Goal: Check status: Check status

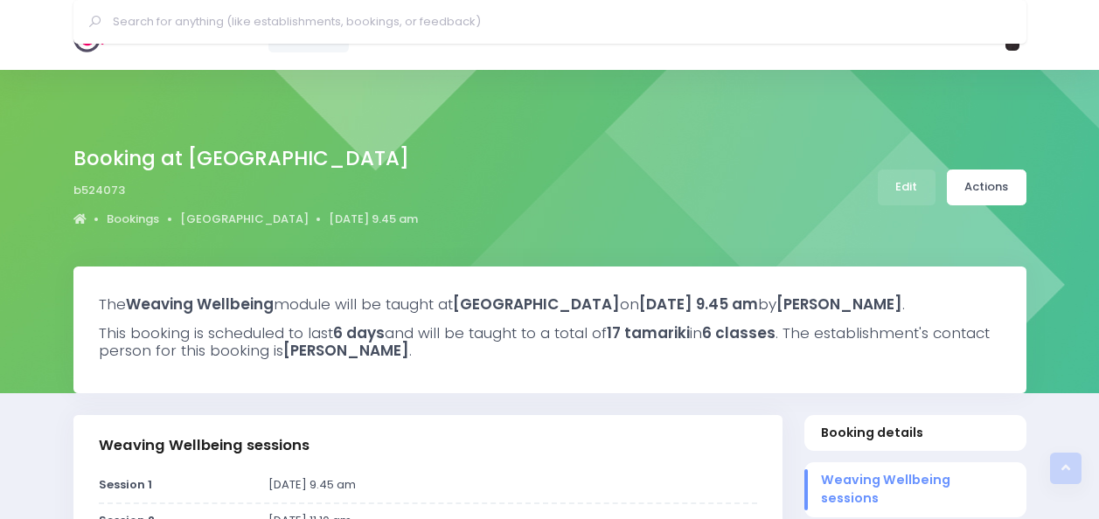
select select "5"
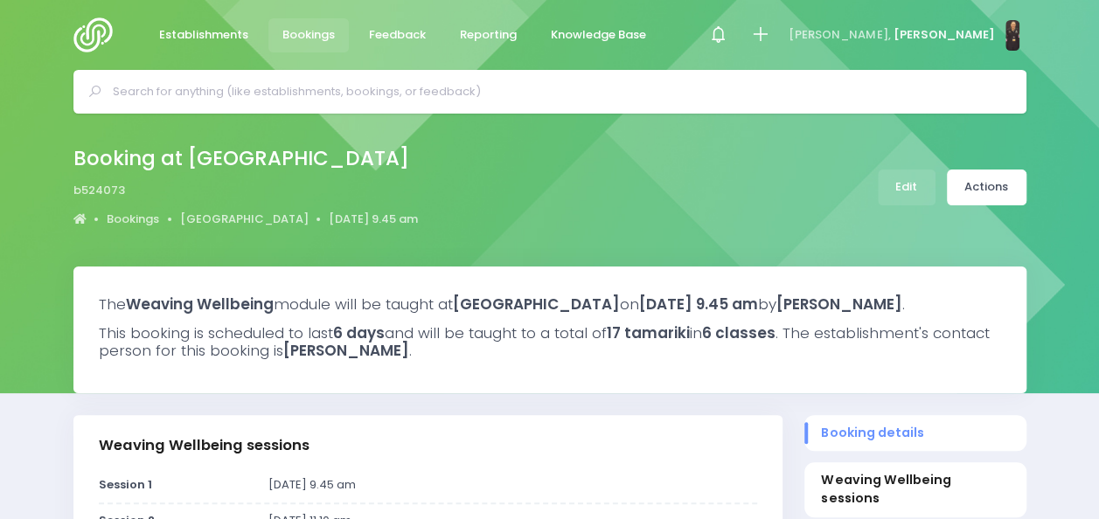
click at [409, 96] on input "text" at bounding box center [557, 92] width 889 height 26
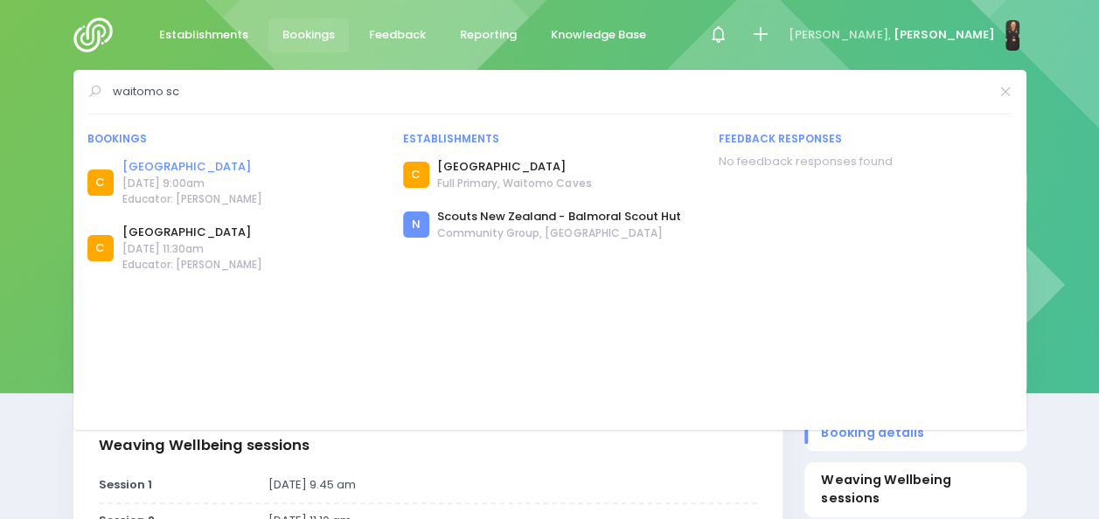
type input "waitomo sc"
click at [213, 168] on link "[GEOGRAPHIC_DATA]" at bounding box center [192, 166] width 140 height 17
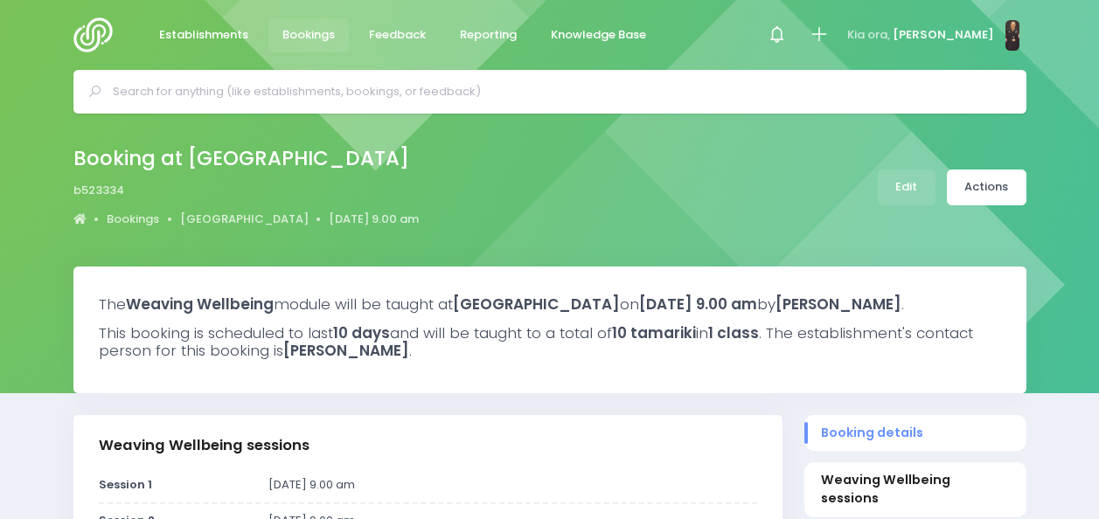
select select "5"
